Goal: Check status: Check status

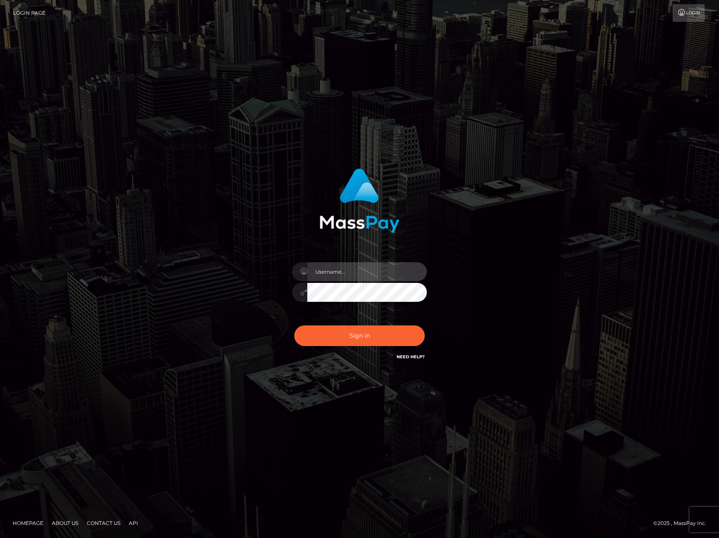
type input "arturlindepaybis"
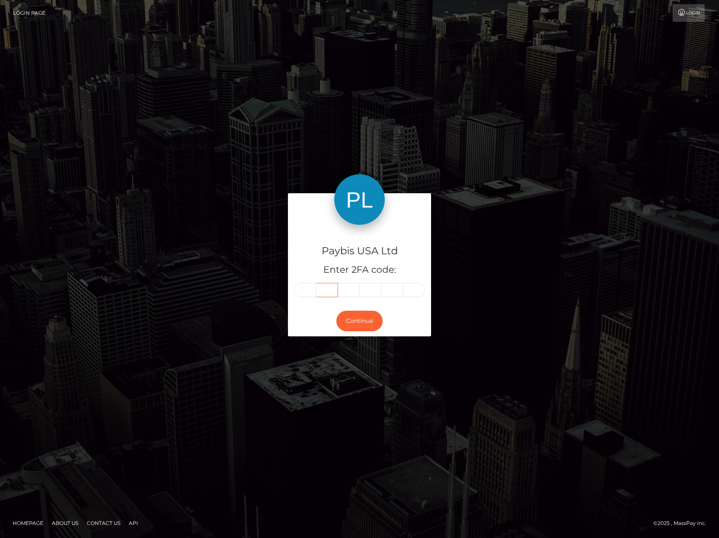
type input "8"
type input "6"
type input "7"
type input "2"
type input "3"
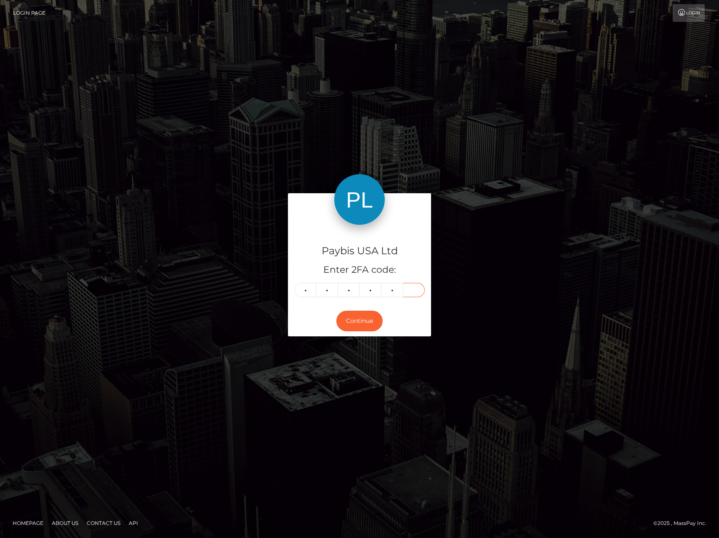
type input "0"
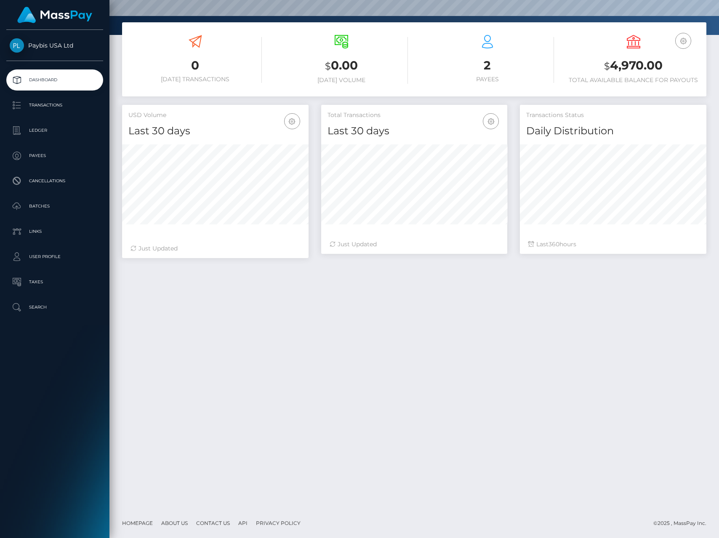
scroll to position [150, 186]
click at [334, 283] on div "0 Today Transactions $ 0.00 Today Volume 2 Payees" at bounding box center [415, 265] width 610 height 486
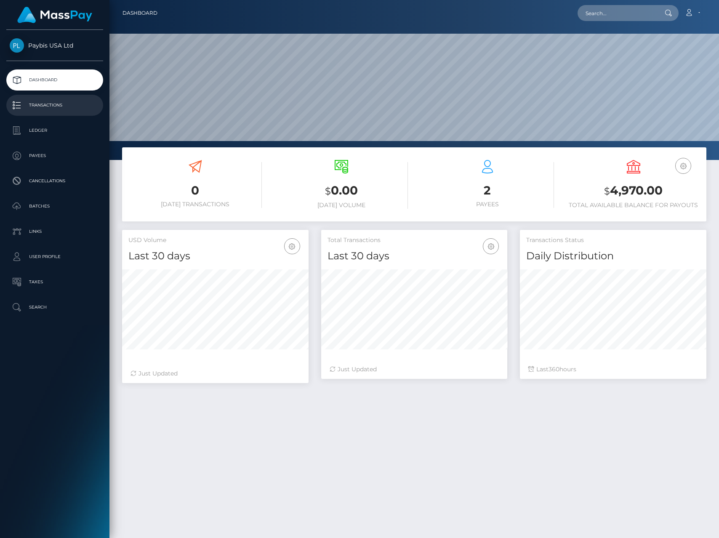
click at [57, 107] on p "Transactions" at bounding box center [55, 105] width 90 height 13
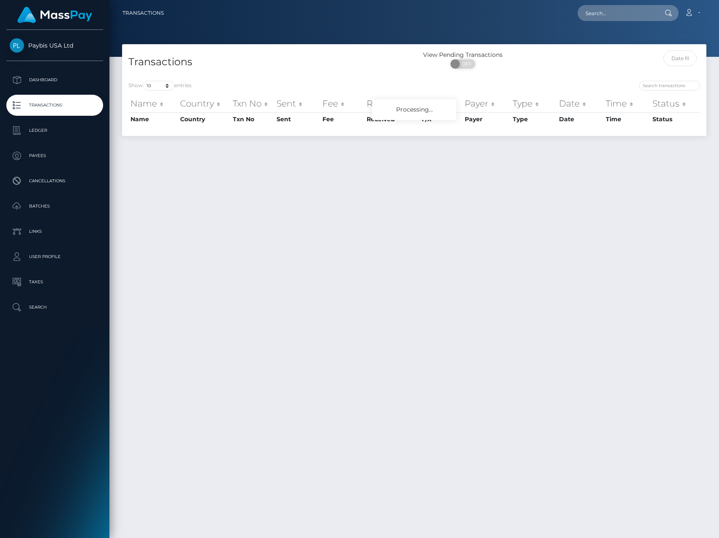
click at [46, 42] on span "Paybis USA Ltd" at bounding box center [54, 46] width 97 height 8
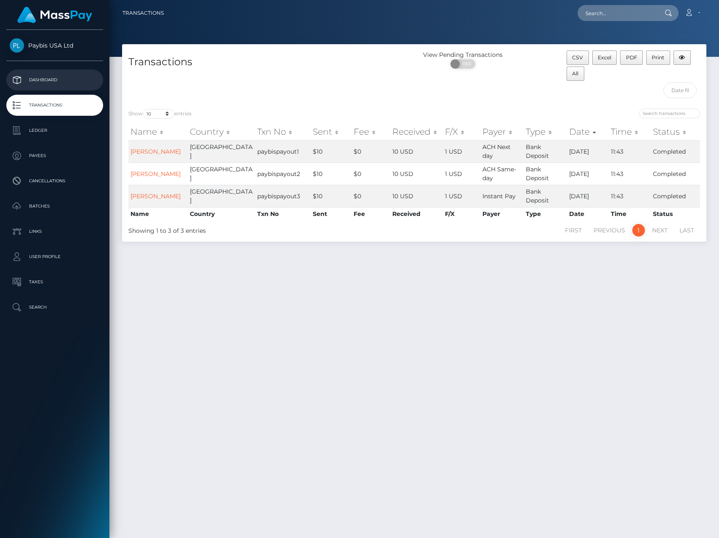
click at [47, 81] on p "Dashboard" at bounding box center [55, 80] width 90 height 13
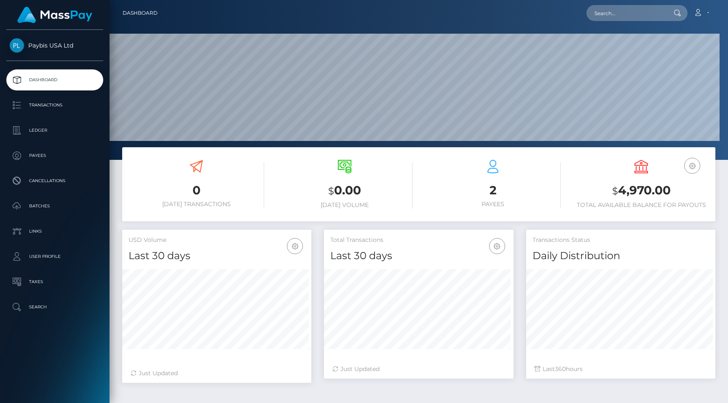
scroll to position [149, 189]
